Goal: Task Accomplishment & Management: Use online tool/utility

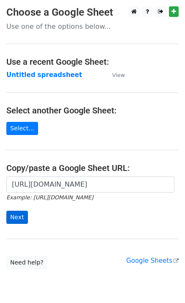
scroll to position [0, 193]
type input "[URL][DOMAIN_NAME]"
click at [21, 219] on input "Next" at bounding box center [17, 217] width 22 height 13
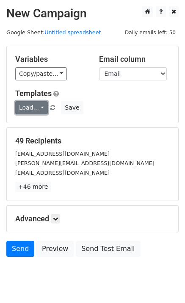
click at [30, 112] on link "Load..." at bounding box center [31, 107] width 33 height 13
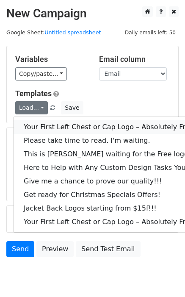
click at [43, 128] on link "Your First Left Chest or Cap Logo – Absolutely Free" at bounding box center [115, 127] width 202 height 14
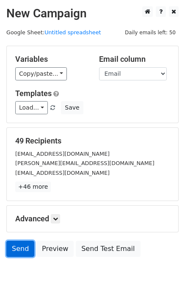
click at [18, 249] on link "Send" at bounding box center [20, 249] width 28 height 16
